Goal: Transaction & Acquisition: Purchase product/service

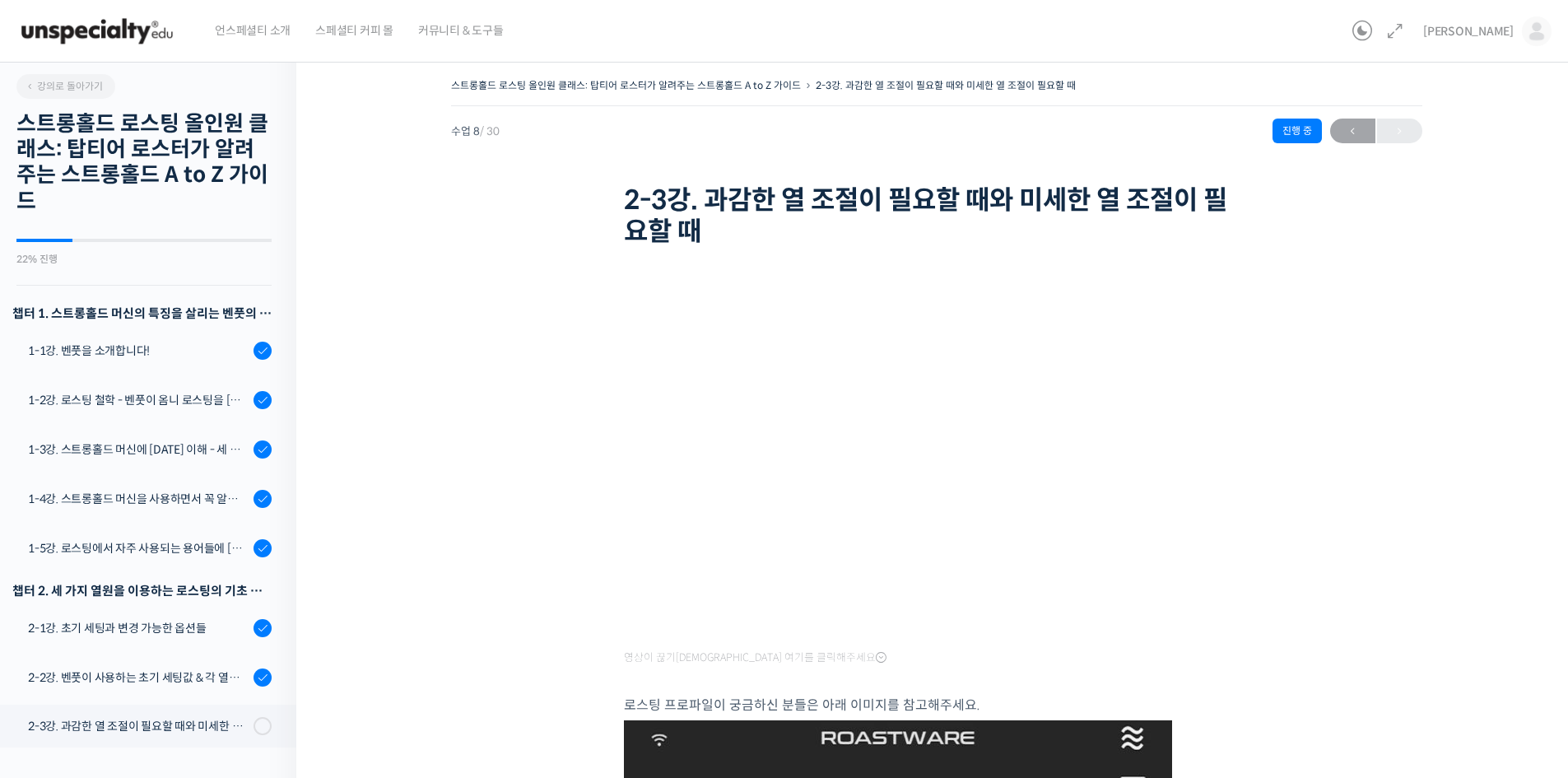
click at [118, 31] on img at bounding box center [97, 31] width 161 height 50
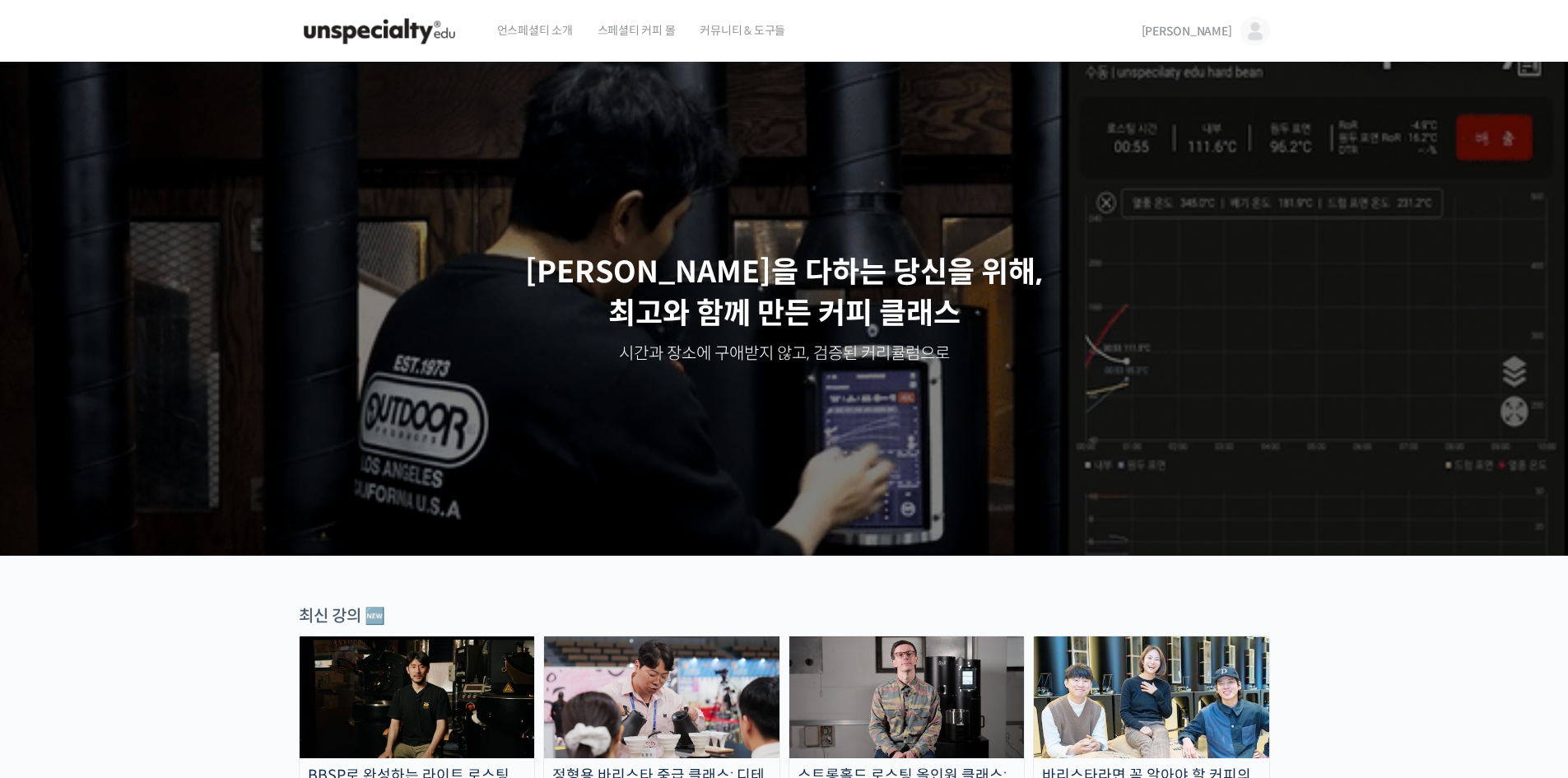
click at [1243, 40] on img at bounding box center [1255, 31] width 29 height 29
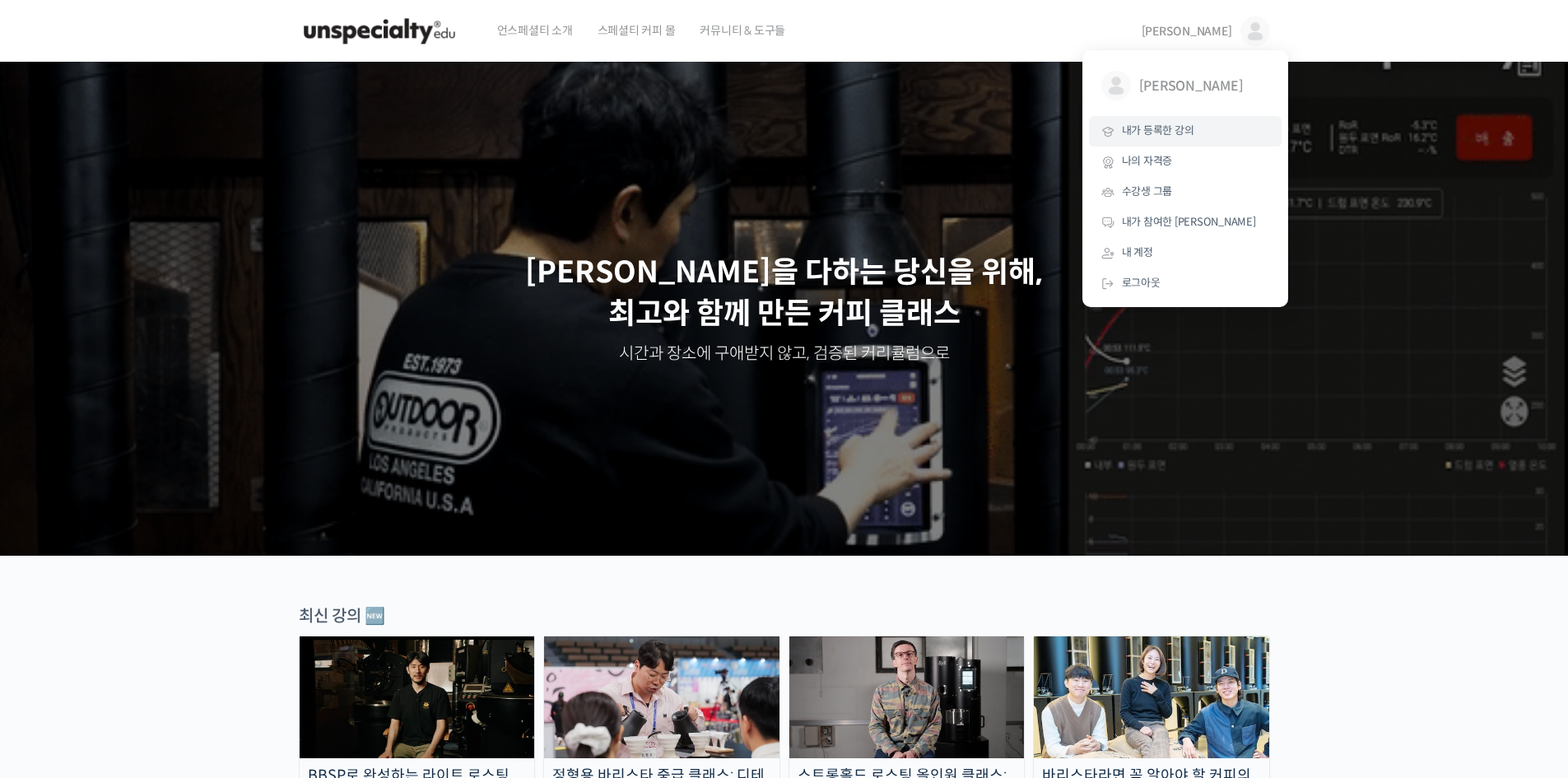
click at [1193, 135] on link "내가 등록한 강의" at bounding box center [1184, 131] width 192 height 30
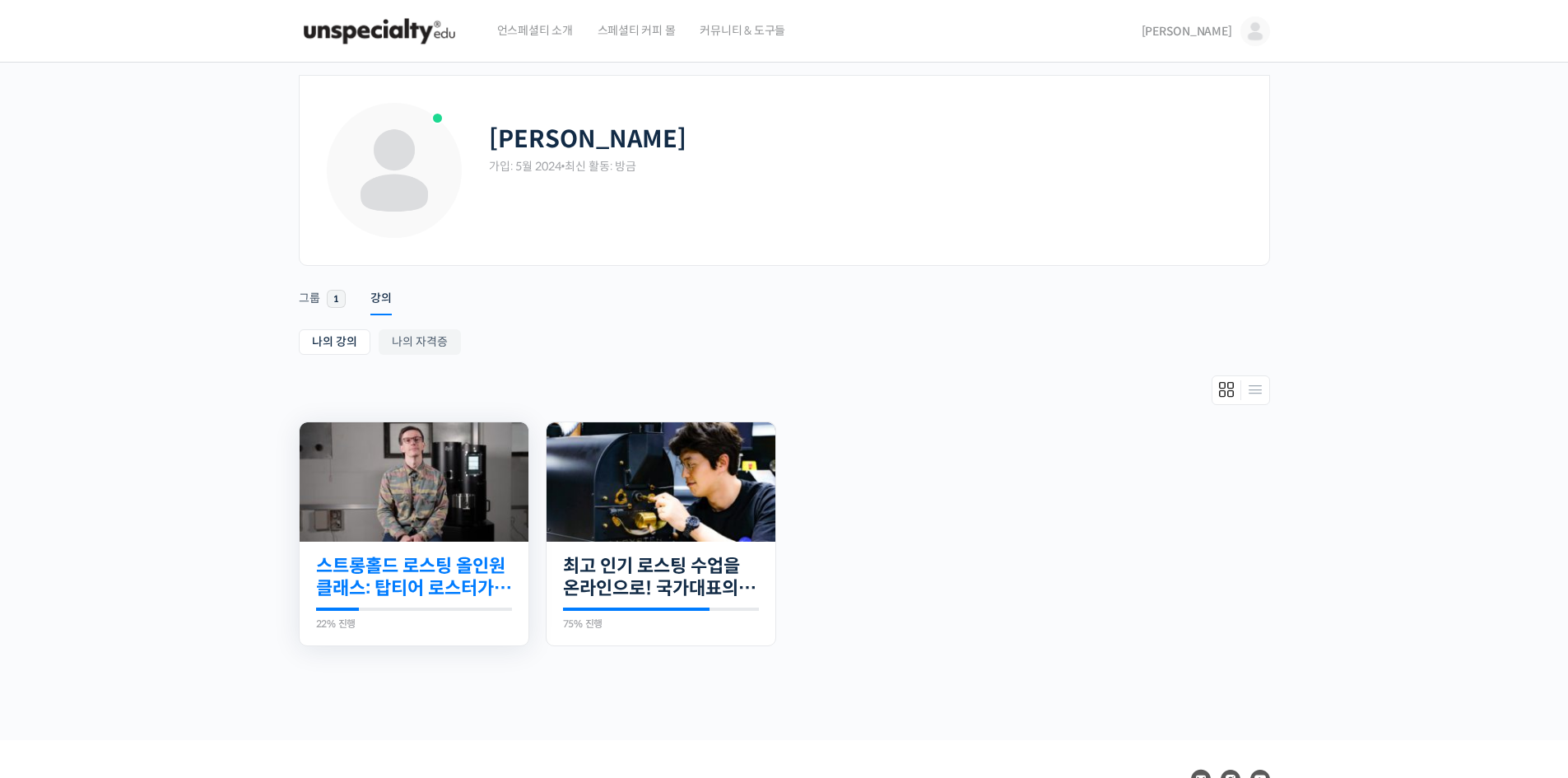
click at [432, 591] on link "스트롱홀드 로스팅 올인원 클래스: 탑티어 로스터가 알려주는 스트롱홀드 A to Z 가이드" at bounding box center [413, 577] width 196 height 45
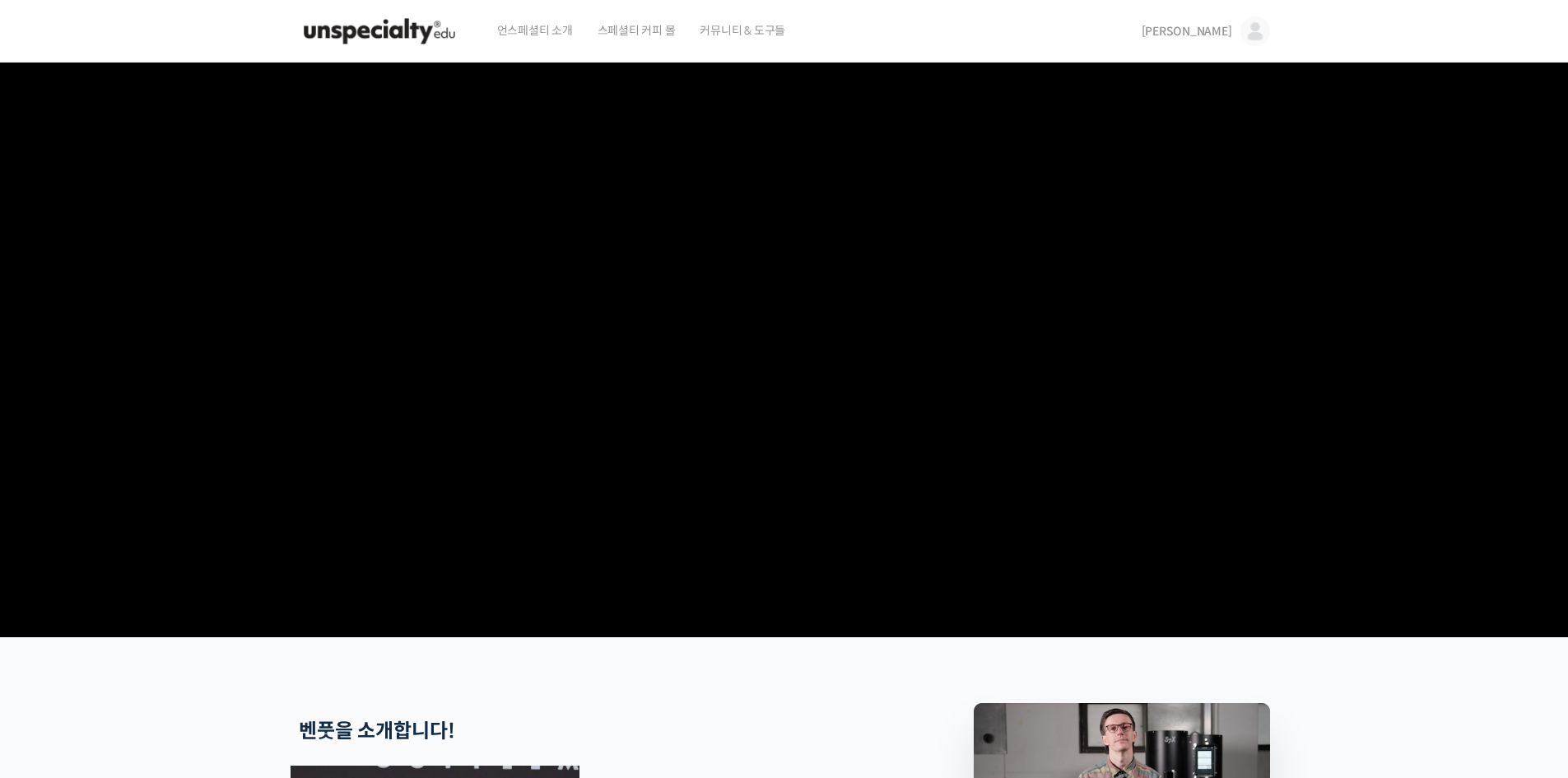
click at [1221, 28] on span "[PERSON_NAME]" at bounding box center [1187, 31] width 90 height 15
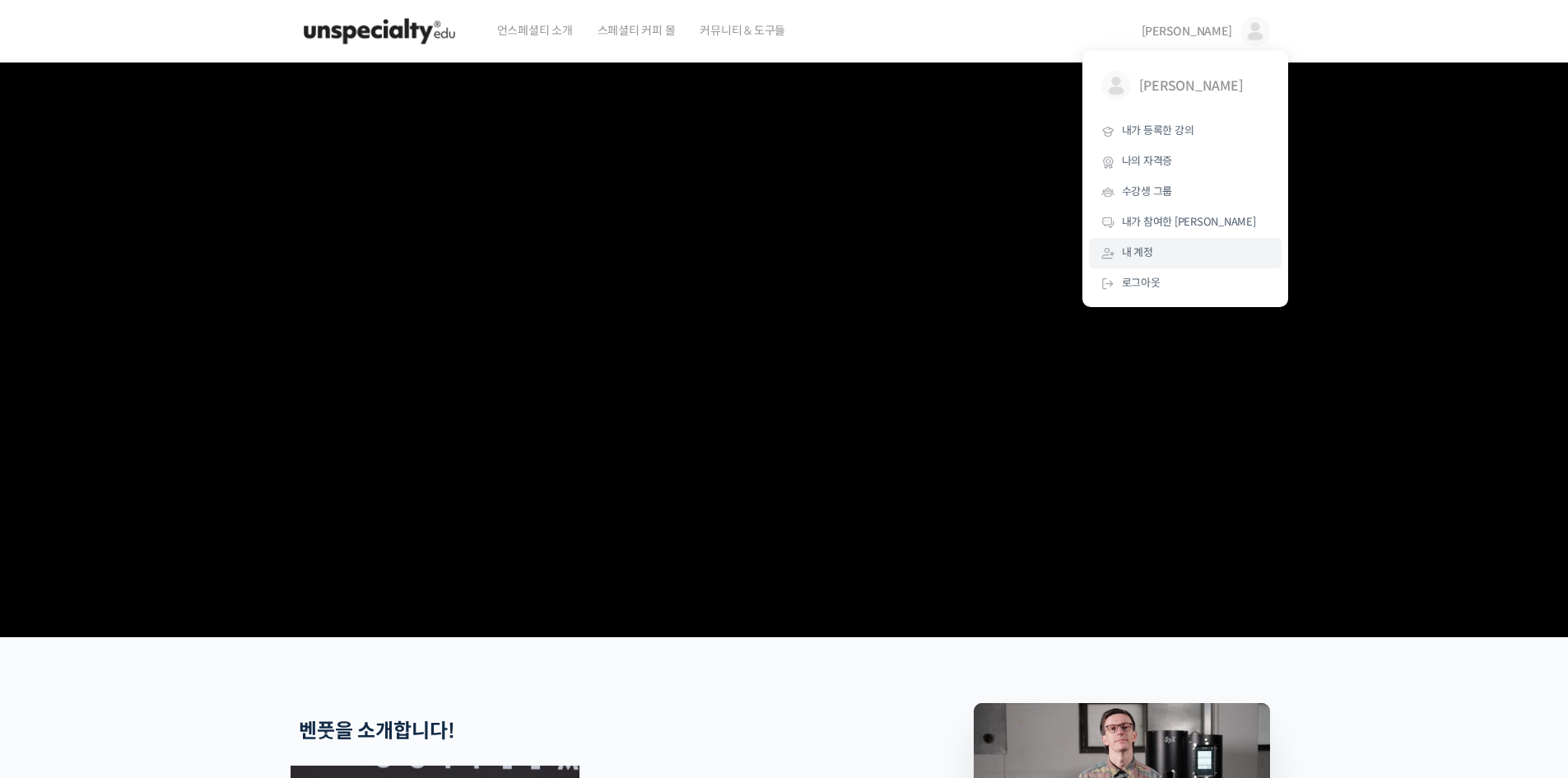
click at [1185, 258] on link "내 계정" at bounding box center [1184, 253] width 192 height 30
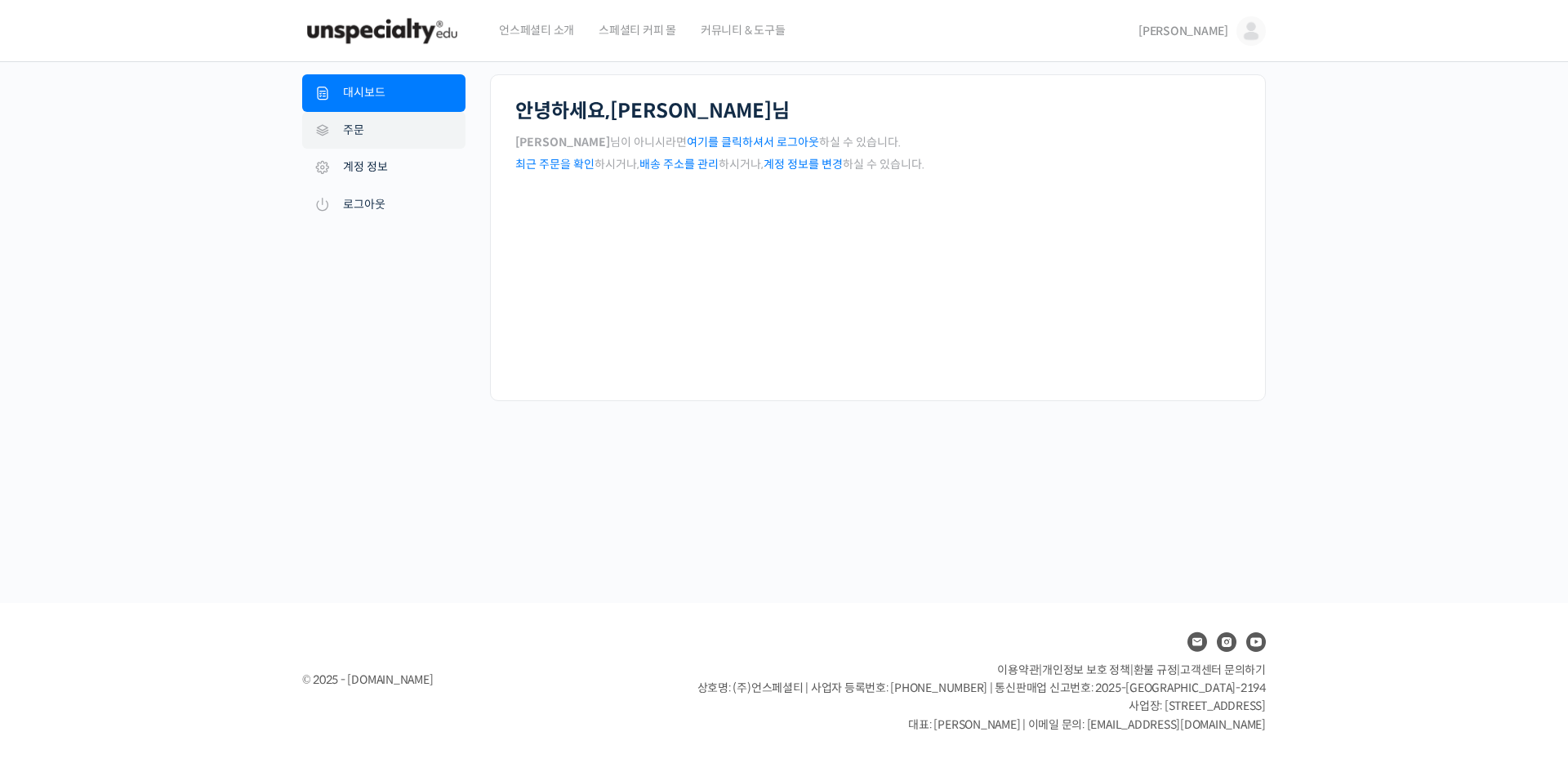
click at [391, 134] on link "주문" at bounding box center [384, 131] width 163 height 37
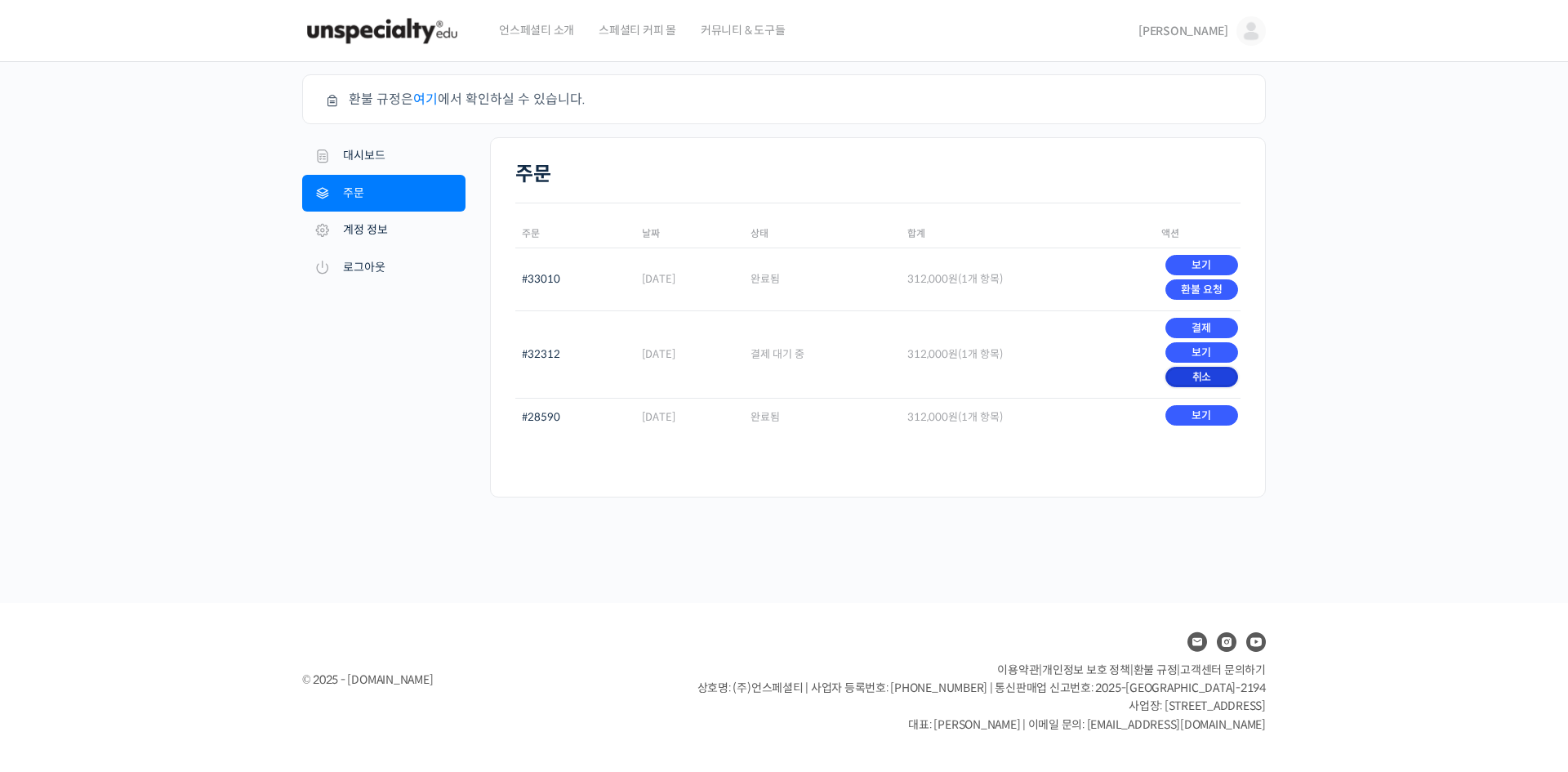
click at [1214, 382] on link "취소" at bounding box center [1202, 377] width 73 height 20
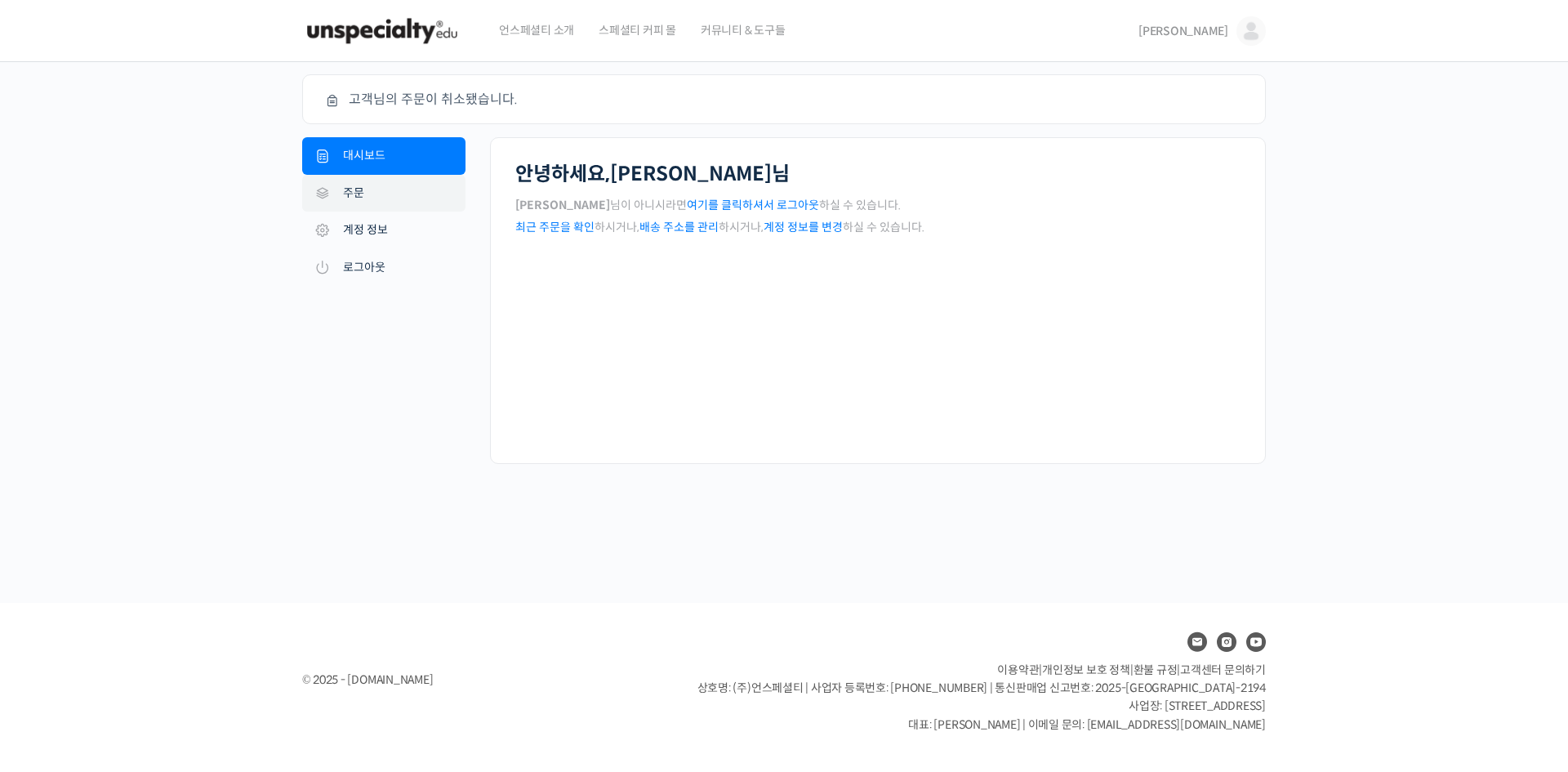
click at [403, 198] on link "주문" at bounding box center [384, 193] width 163 height 37
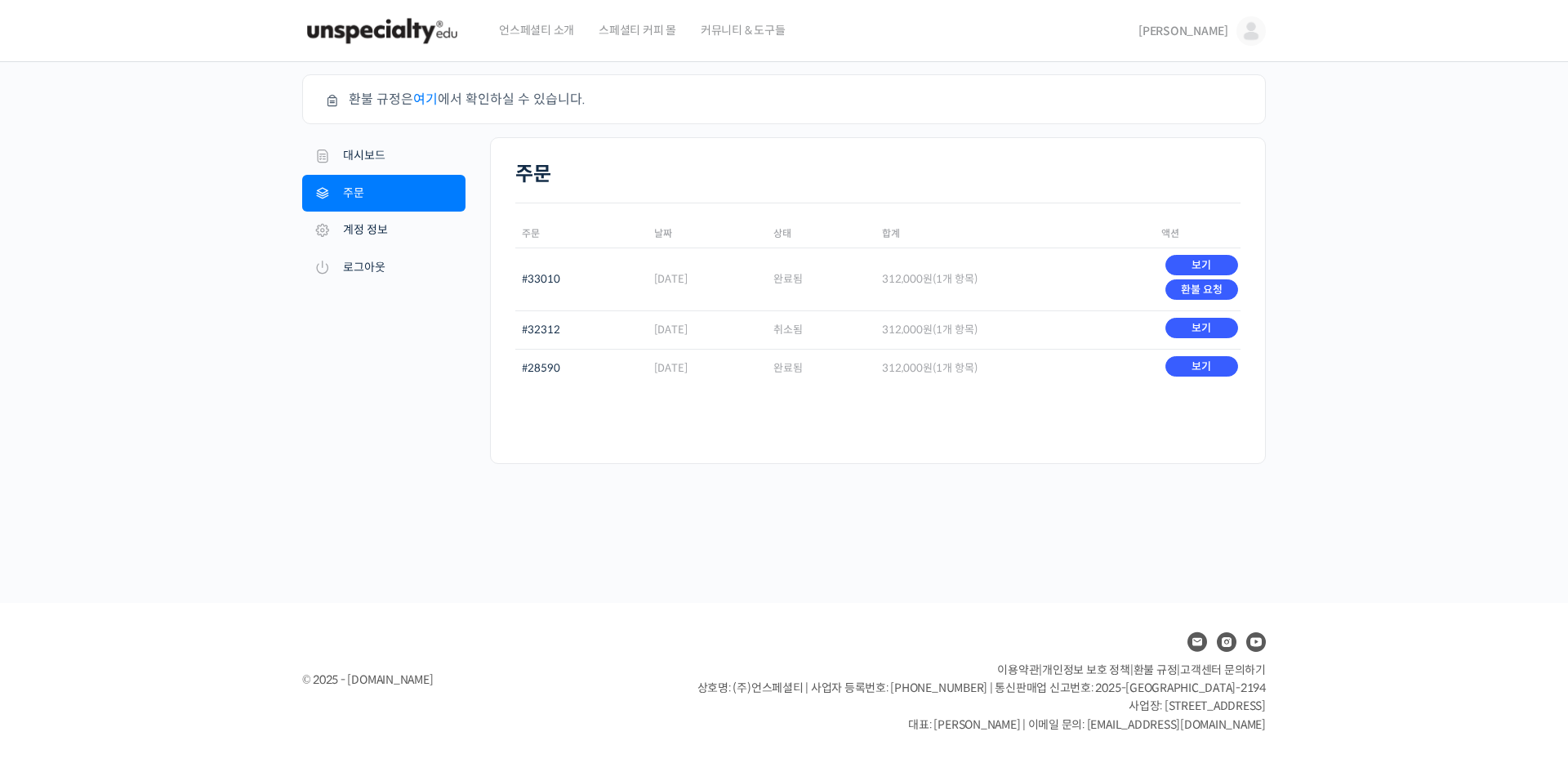
click at [422, 103] on link "여기" at bounding box center [426, 99] width 25 height 17
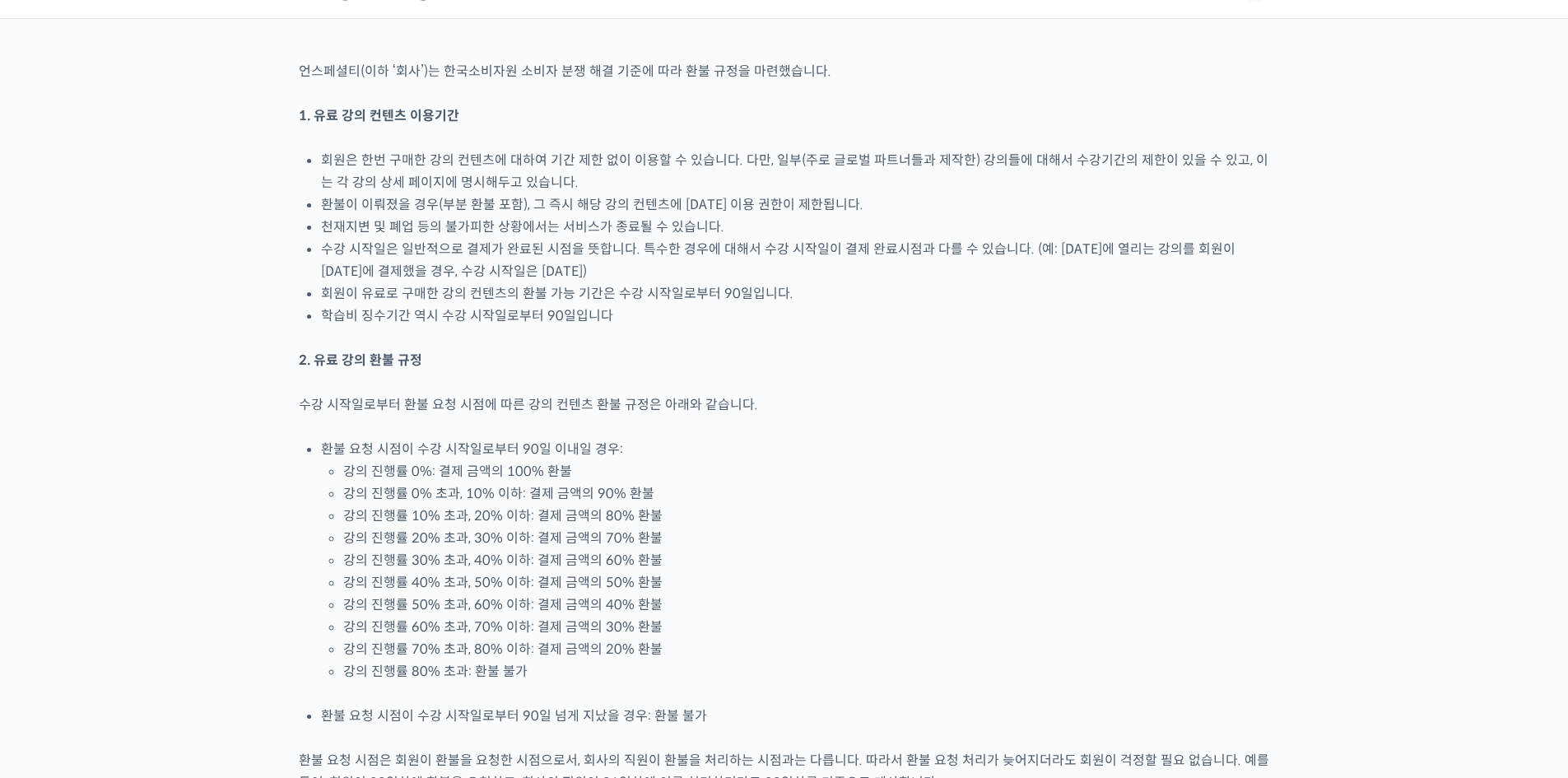
scroll to position [82, 0]
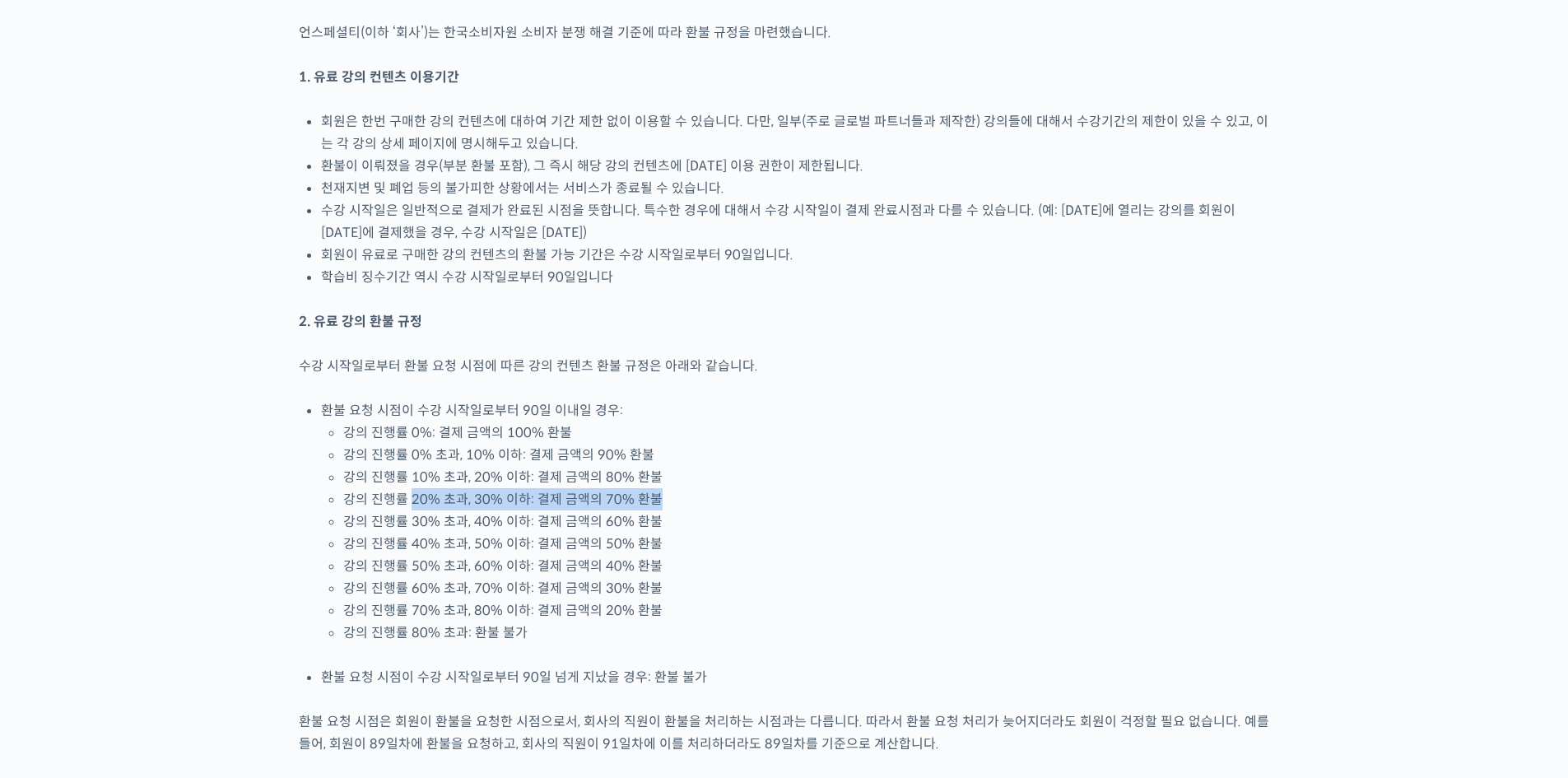
drag, startPoint x: 412, startPoint y: 505, endPoint x: 682, endPoint y: 505, distance: 270.0
click at [682, 505] on li "강의 진행률 20% 초과, 30% 이하: 결제 금액의 70% 환불" at bounding box center [806, 499] width 927 height 22
drag, startPoint x: 586, startPoint y: 504, endPoint x: 642, endPoint y: 504, distance: 56.0
click at [642, 504] on li "강의 진행률 20% 초과, 30% 이하: 결제 금액의 70% 환불" at bounding box center [806, 499] width 927 height 22
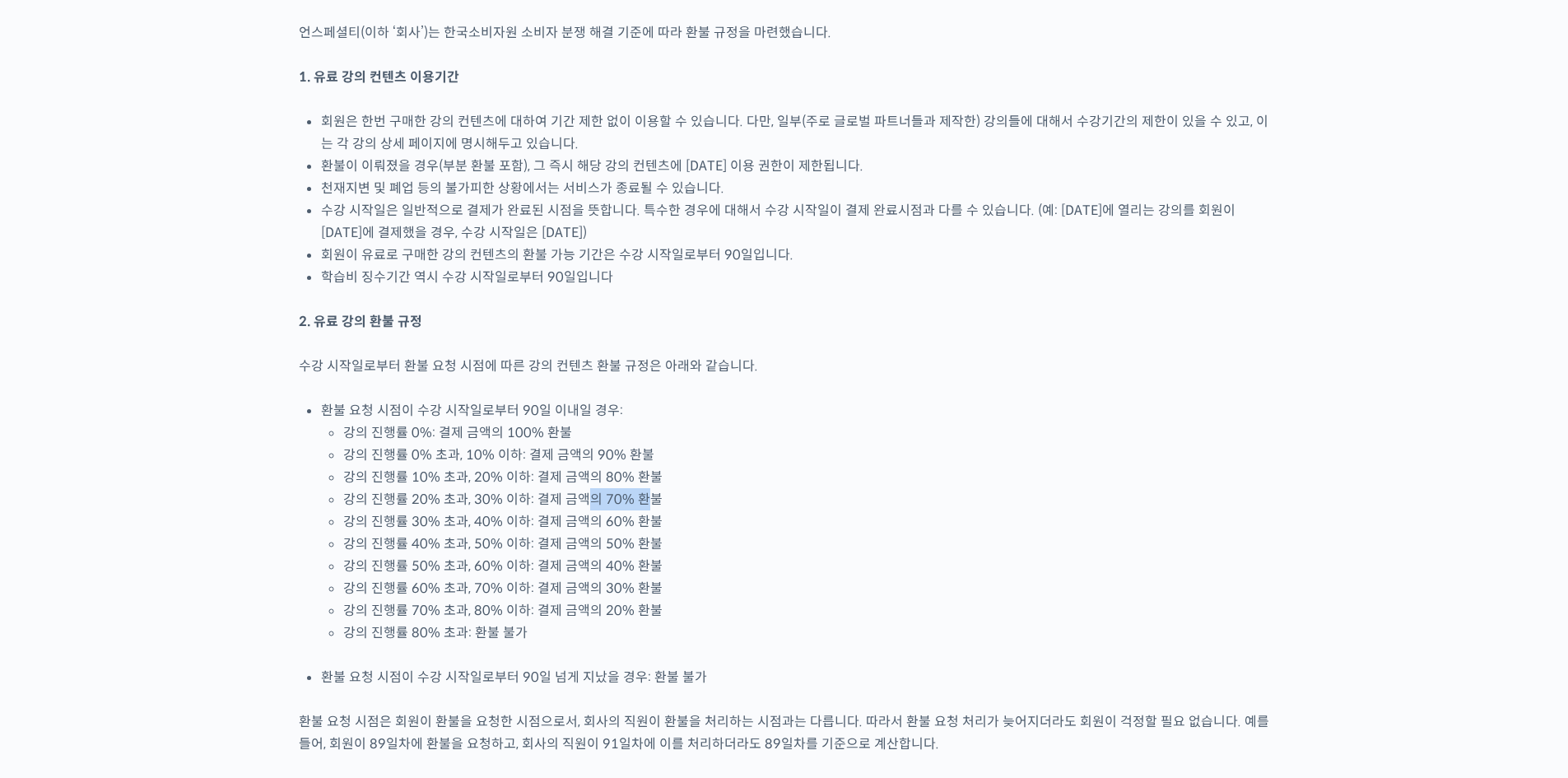
click at [642, 504] on li "강의 진행률 20% 초과, 30% 이하: 결제 금액의 70% 환불" at bounding box center [806, 499] width 927 height 22
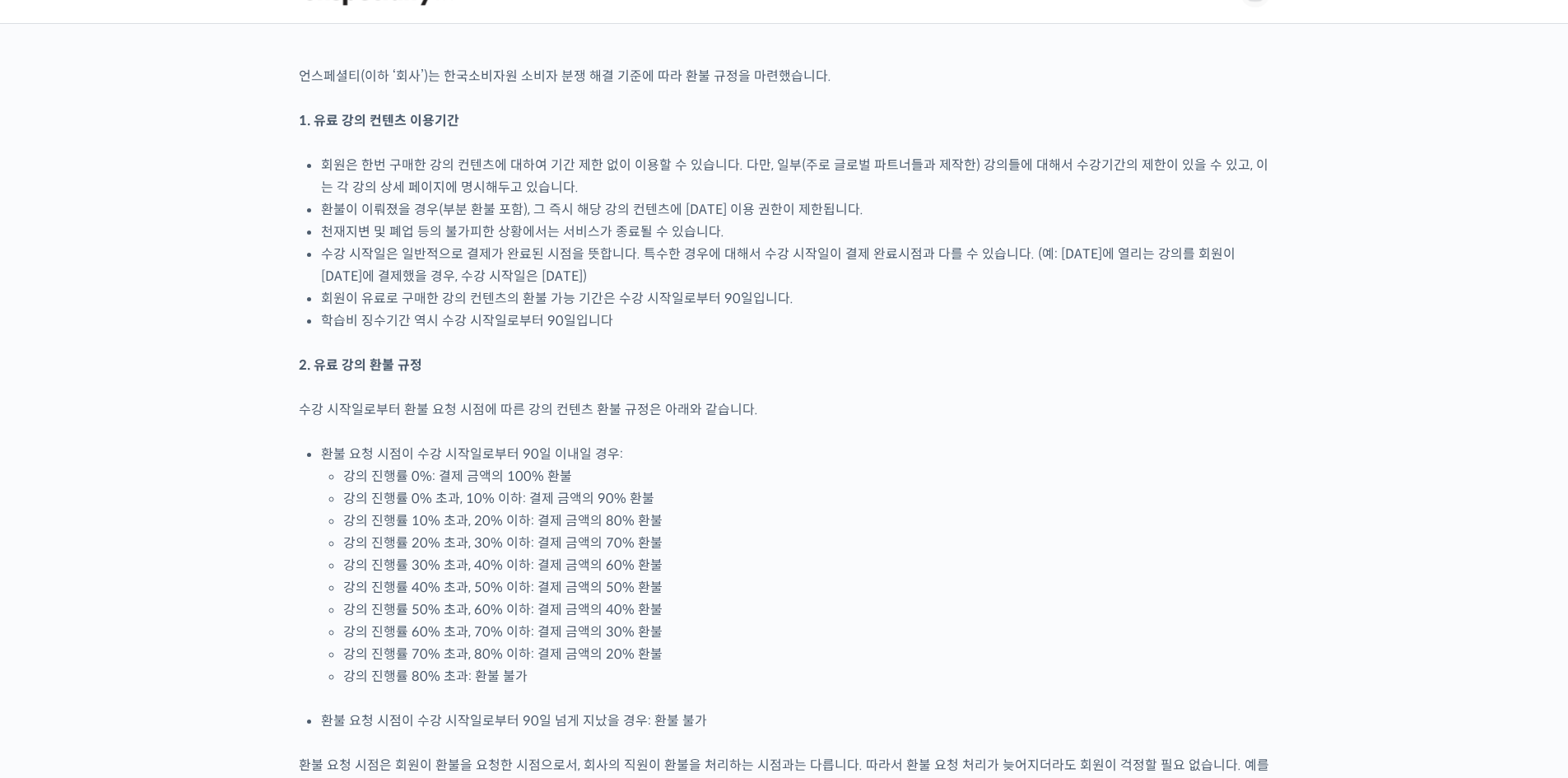
scroll to position [0, 0]
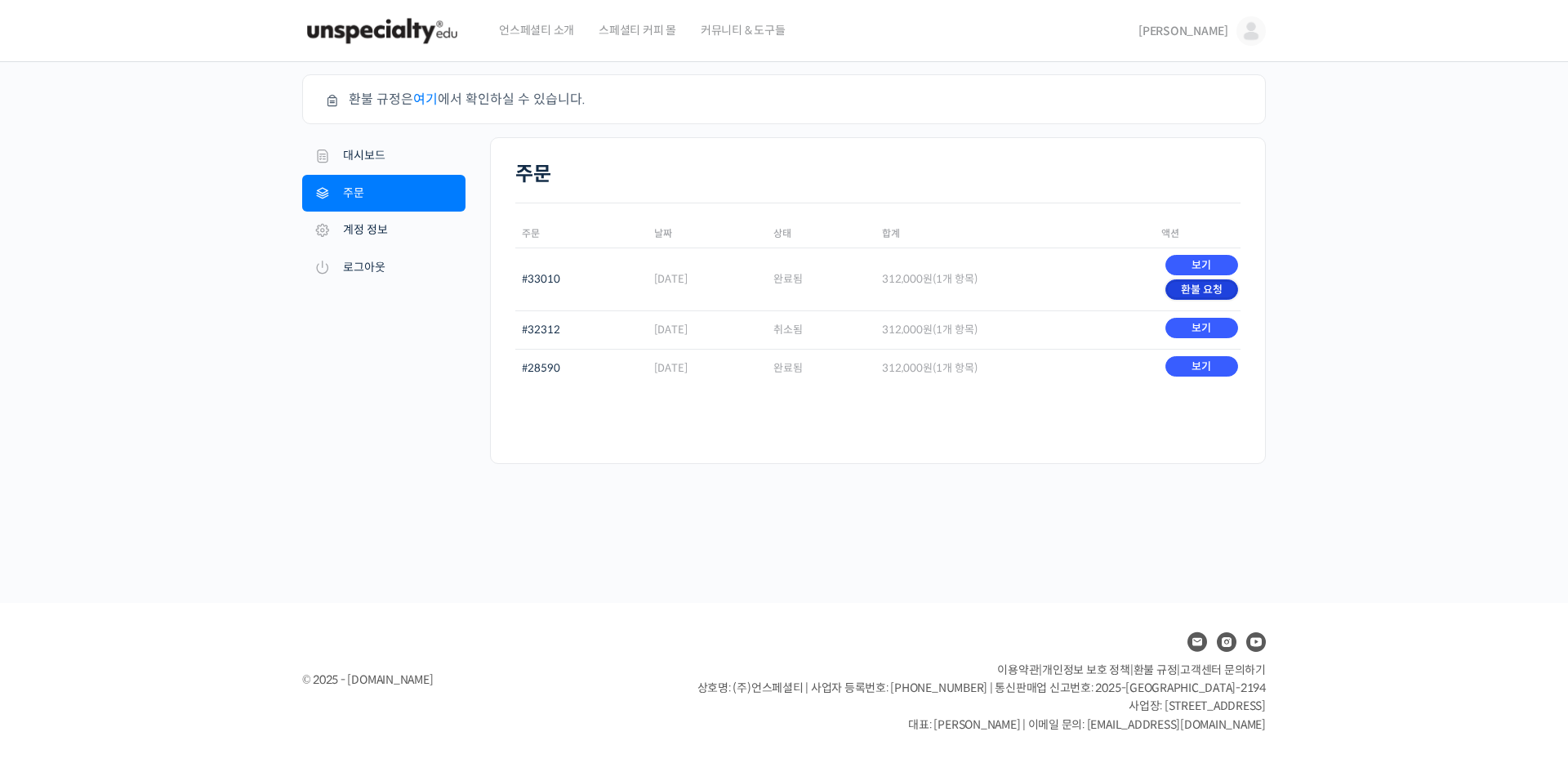
click at [1210, 286] on link "환불 요청" at bounding box center [1202, 290] width 73 height 20
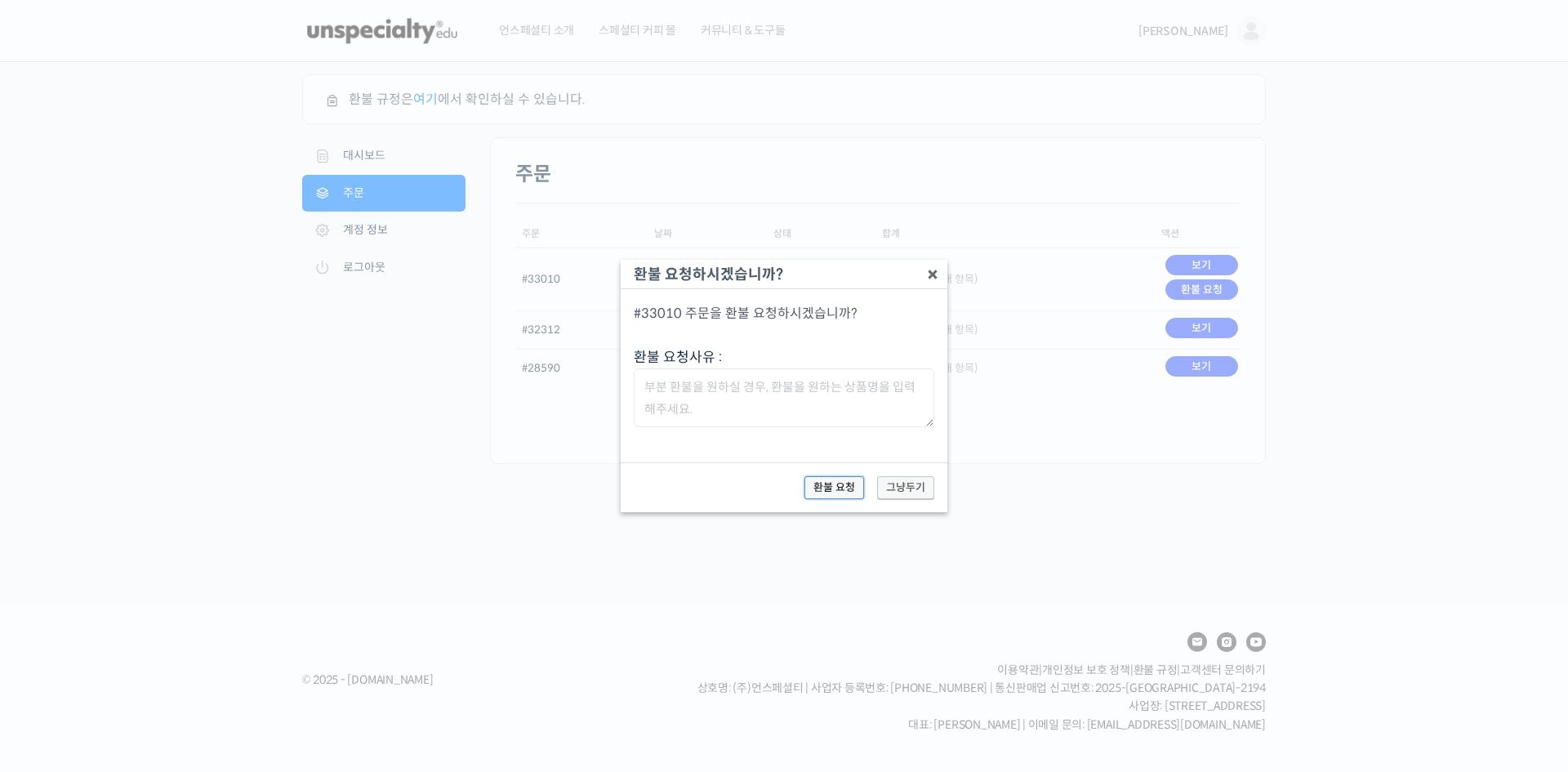
click at [830, 488] on button "환불 요청" at bounding box center [834, 487] width 59 height 23
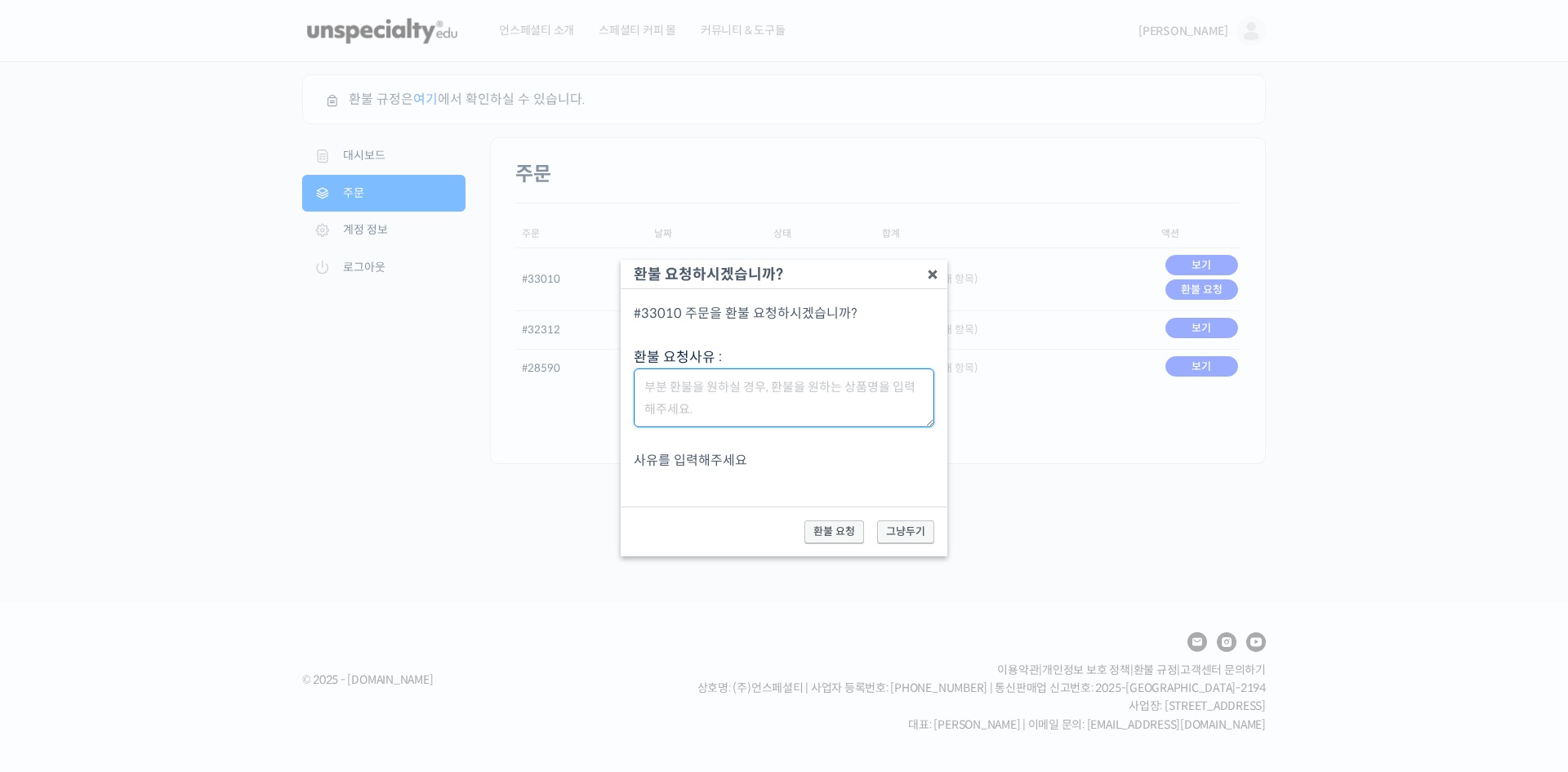
click at [768, 405] on textarea "환불 요청사유 :" at bounding box center [784, 397] width 300 height 58
type textarea "d"
type textarea "ㅇ"
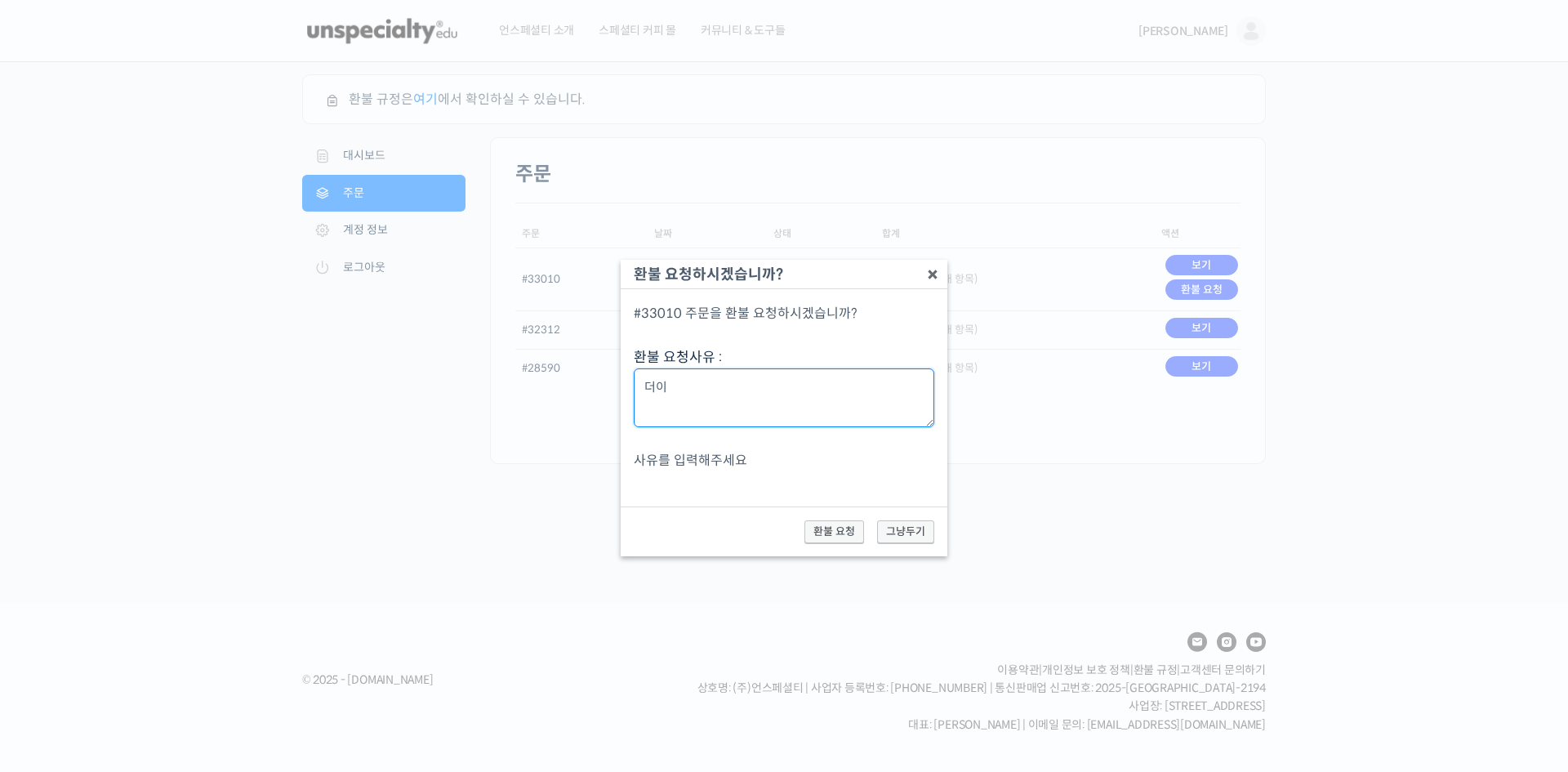
type textarea "더"
type textarea "ㅇ"
type textarea "ㄱ"
type textarea "시"
type textarea "ㅇ"
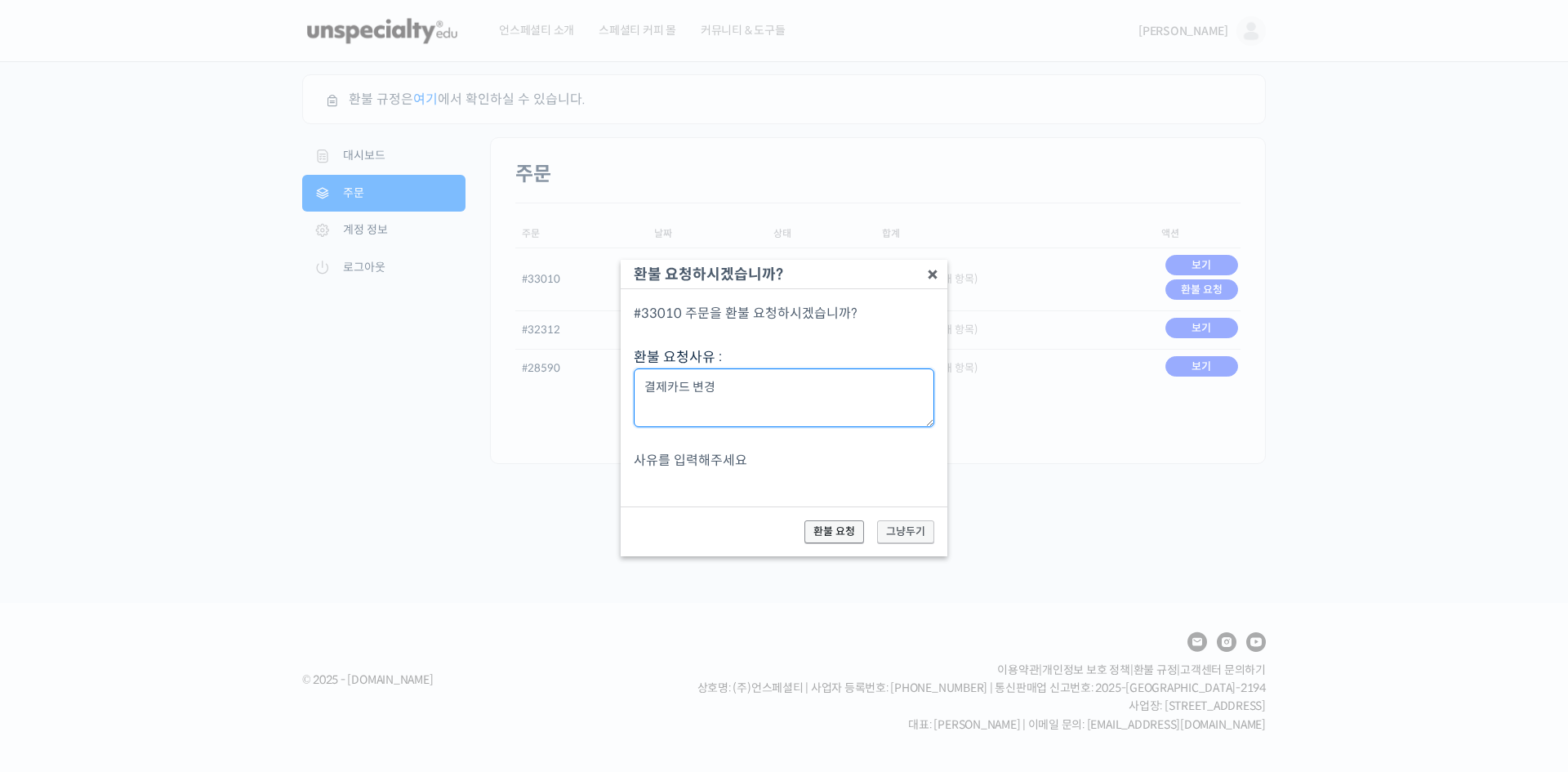
type textarea "결제카드 변경"
click at [836, 527] on button "환불 요청" at bounding box center [834, 532] width 59 height 23
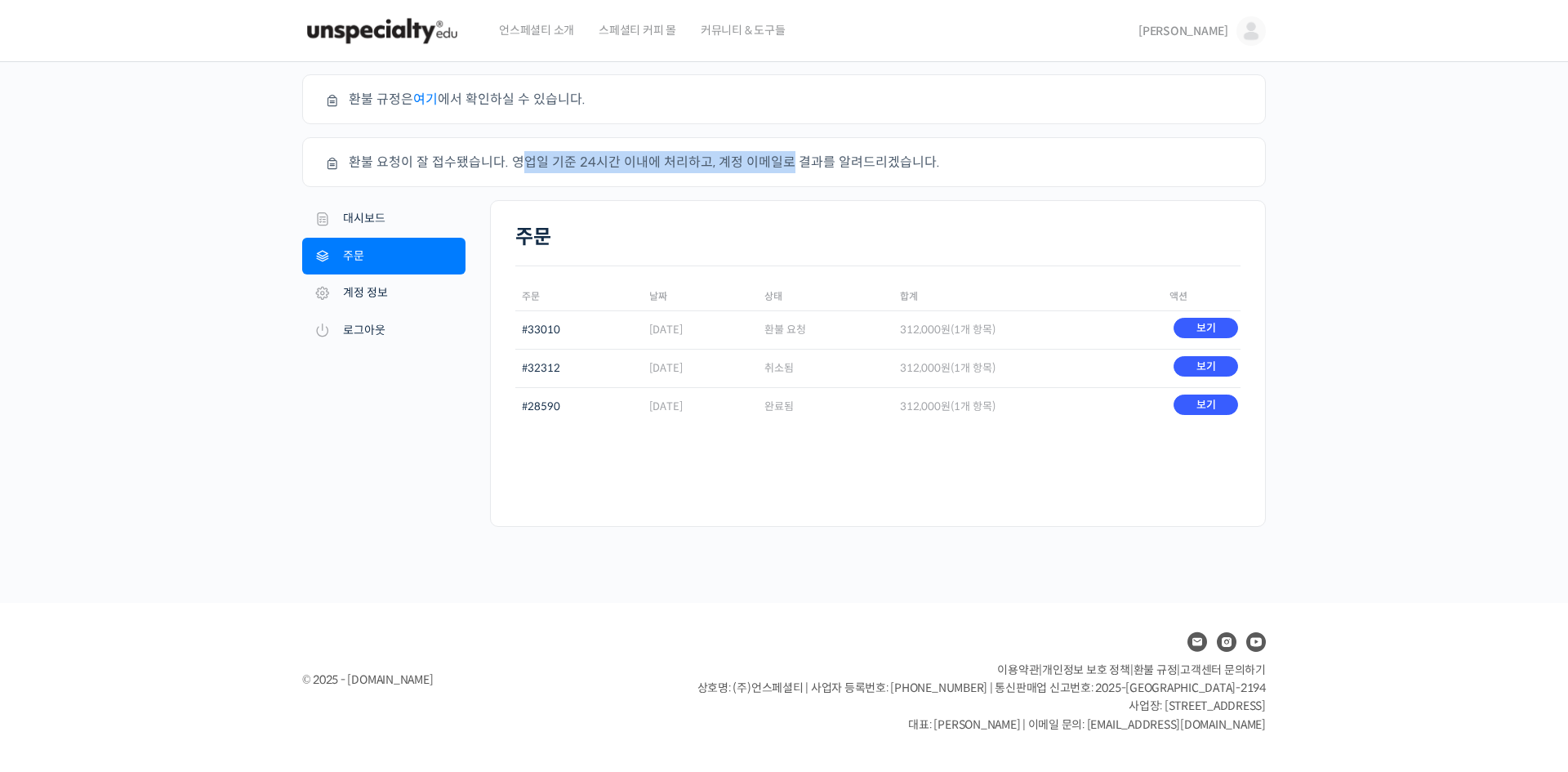
drag, startPoint x: 526, startPoint y: 163, endPoint x: 816, endPoint y: 162, distance: 290.0
click at [810, 163] on li "환불 요청이 잘 접수됐습니다. 영업일 기준 24시간 이내에 처리하고, 계정 이메일로 결과를 알려드리겠습니다." at bounding box center [794, 162] width 890 height 22
click at [817, 162] on li "환불 요청이 잘 접수됐습니다. 영업일 기준 24시간 이내에 처리하고, 계정 이메일로 결과를 알려드리겠습니다." at bounding box center [794, 162] width 890 height 22
